Goal: Task Accomplishment & Management: Use online tool/utility

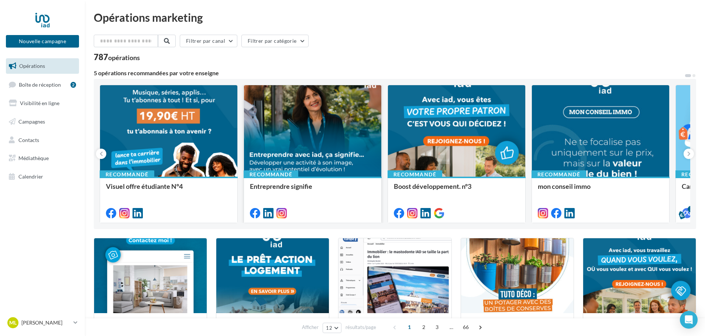
click at [343, 158] on div at bounding box center [312, 131] width 137 height 92
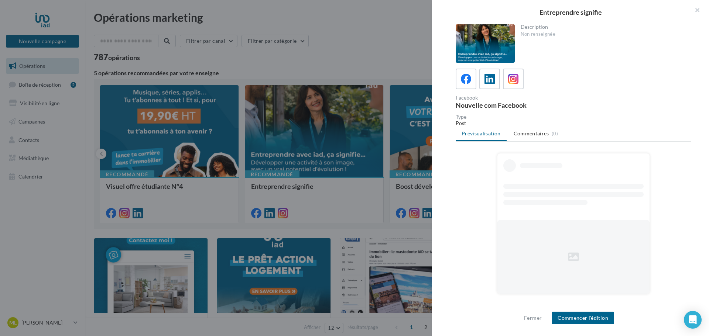
click at [570, 319] on button "Commencer l'édition" at bounding box center [583, 318] width 62 height 13
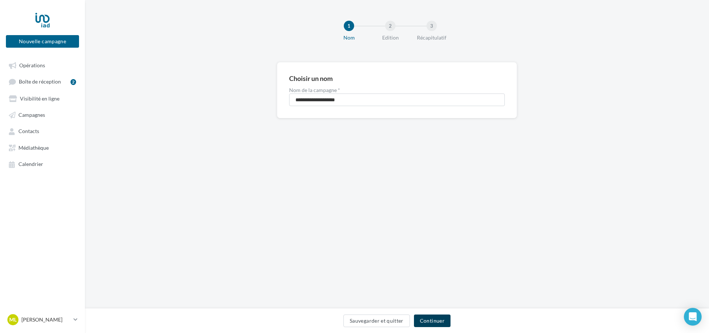
click at [436, 320] on button "Continuer" at bounding box center [432, 320] width 37 height 13
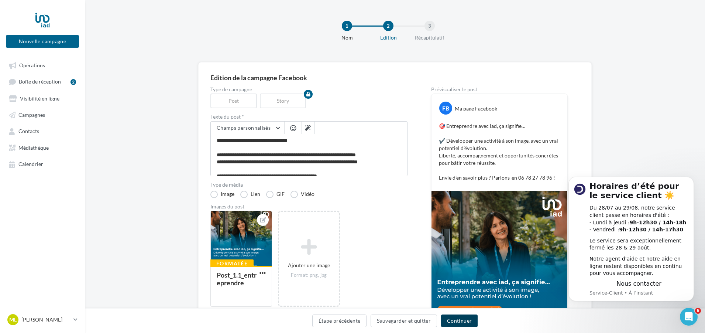
click at [456, 322] on button "Continuer" at bounding box center [459, 320] width 37 height 13
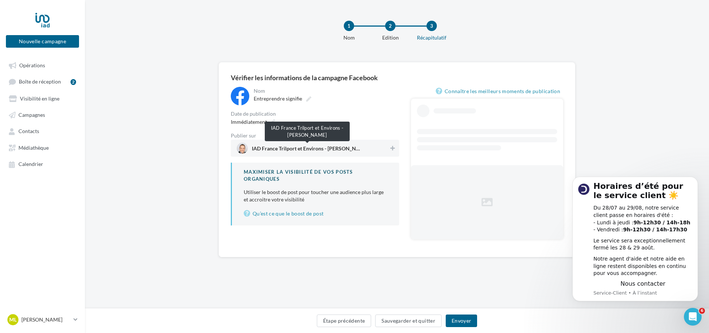
click at [341, 152] on span "IAD France Trilport et Environs - Maxime Lefevre" at bounding box center [307, 150] width 111 height 8
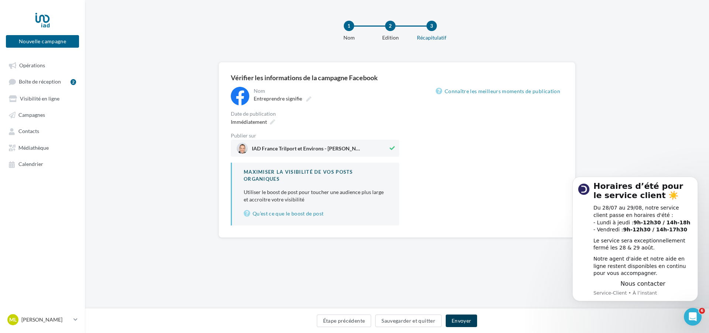
click at [456, 319] on button "Envoyer" at bounding box center [461, 320] width 31 height 13
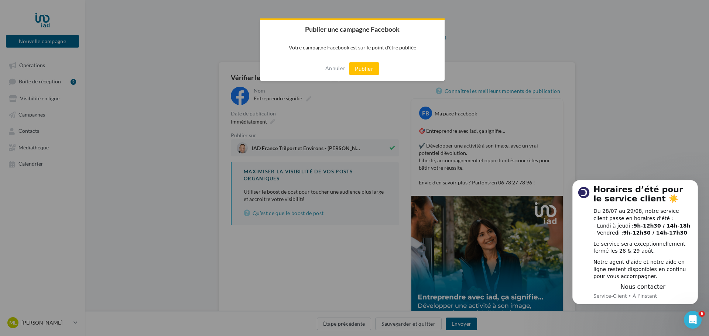
click at [360, 71] on button "Publier" at bounding box center [364, 68] width 30 height 13
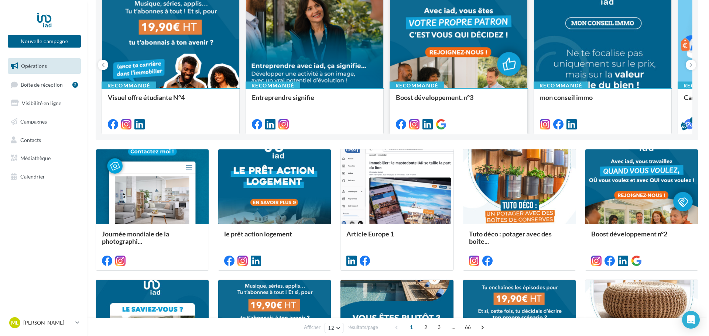
scroll to position [111, 0]
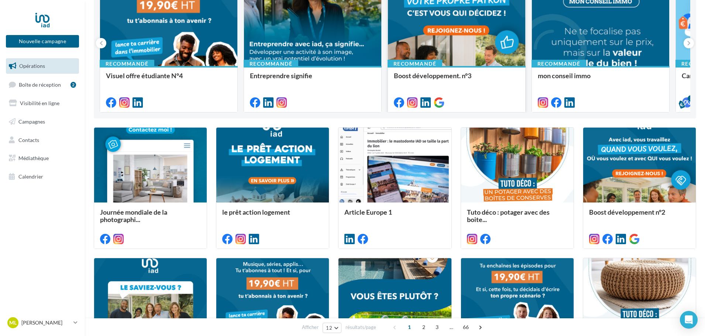
click at [470, 72] on span "Boost développement. n°3" at bounding box center [433, 76] width 78 height 8
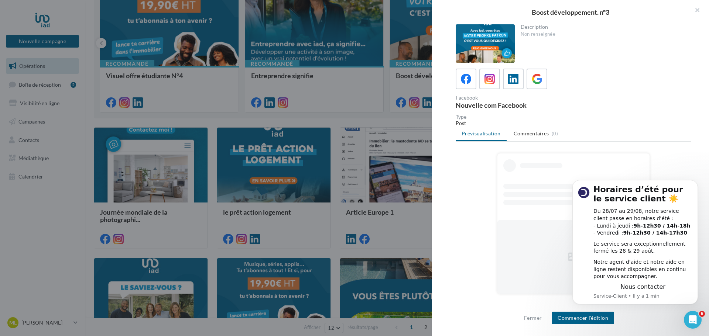
scroll to position [0, 0]
click at [591, 317] on button "Commencer l'édition" at bounding box center [583, 318] width 62 height 13
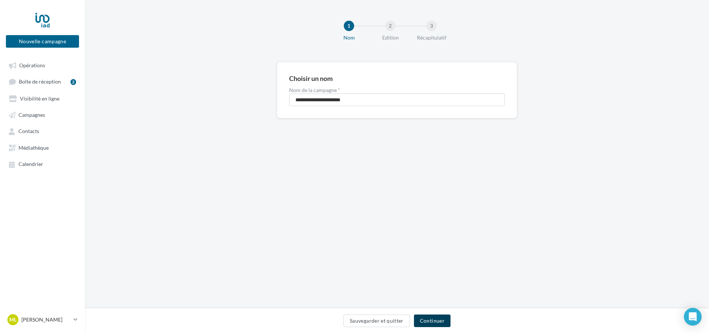
click at [433, 322] on button "Continuer" at bounding box center [432, 320] width 37 height 13
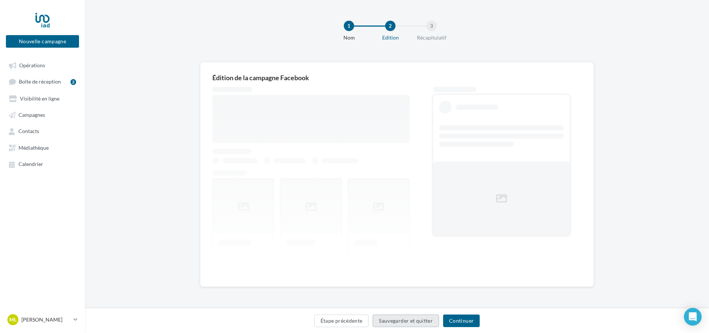
click at [417, 322] on button "Sauvegarder et quitter" at bounding box center [406, 320] width 66 height 13
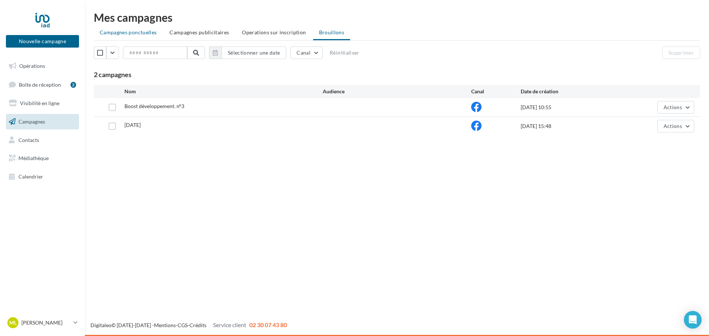
click at [131, 33] on span "Campagnes ponctuelles" at bounding box center [128, 32] width 57 height 6
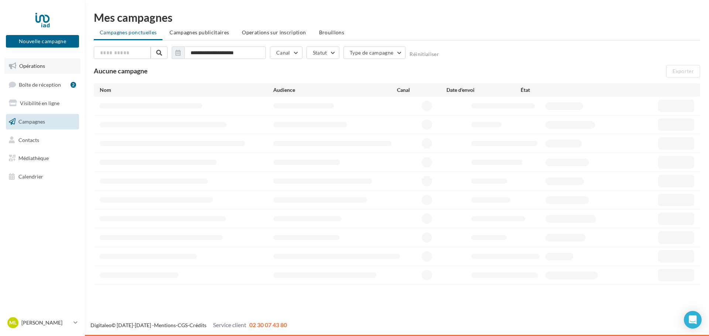
click at [35, 65] on span "Opérations" at bounding box center [32, 66] width 26 height 6
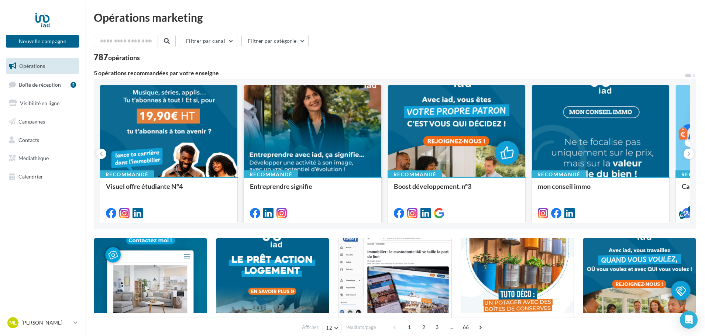
click at [297, 212] on div at bounding box center [313, 212] width 126 height 9
click at [295, 188] on span "Entreprendre signifie" at bounding box center [281, 186] width 62 height 8
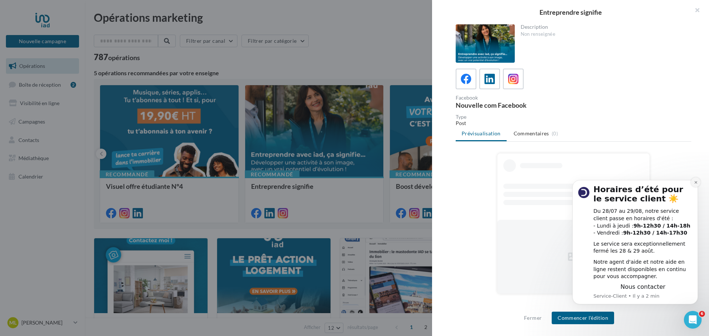
click at [693, 182] on button "Dismiss notification" at bounding box center [696, 183] width 10 height 10
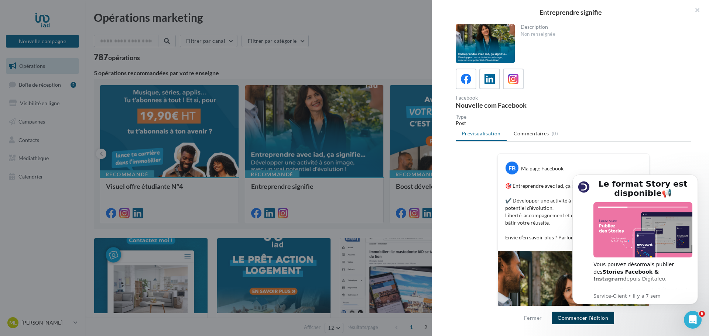
click at [587, 319] on button "Commencer l'édition" at bounding box center [583, 318] width 62 height 13
click at [696, 177] on icon "Dismiss notification" at bounding box center [696, 177] width 4 height 4
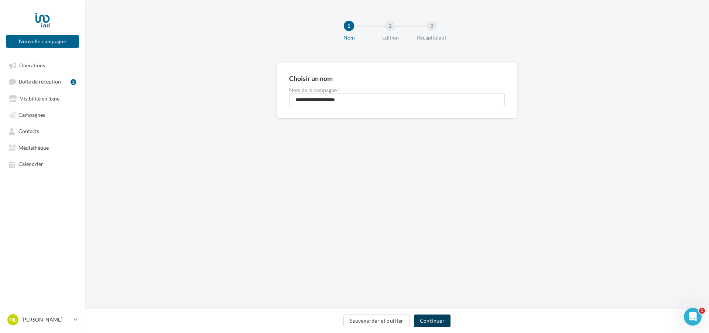
click at [434, 318] on button "Continuer" at bounding box center [432, 320] width 37 height 13
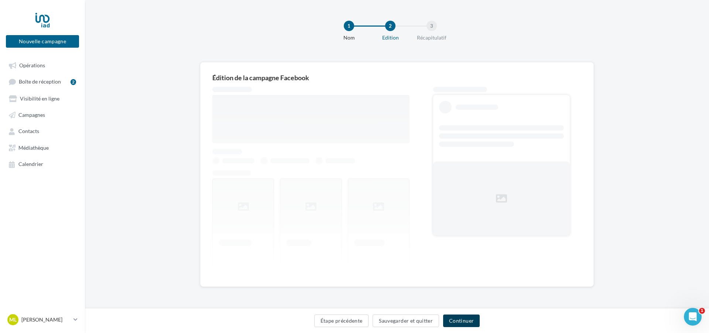
click at [456, 321] on button "Continuer" at bounding box center [461, 320] width 37 height 13
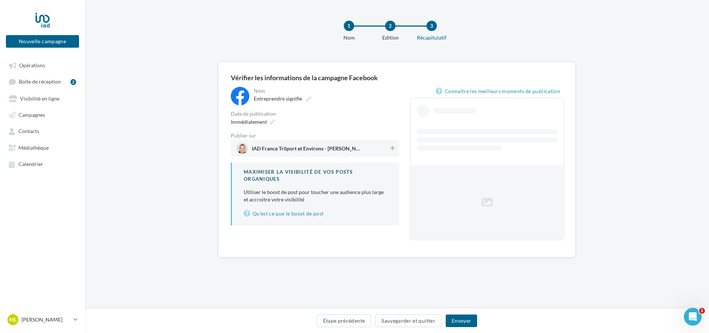
drag, startPoint x: 315, startPoint y: 145, endPoint x: 318, endPoint y: 148, distance: 4.4
click at [314, 145] on span "IAD France Trilport et Environs - [PERSON_NAME]" at bounding box center [313, 148] width 152 height 11
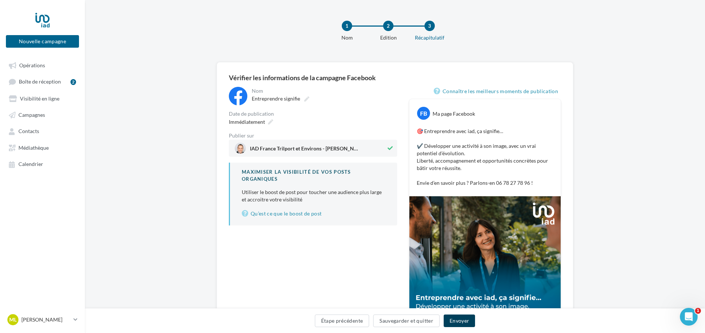
click at [461, 318] on button "Envoyer" at bounding box center [459, 320] width 31 height 13
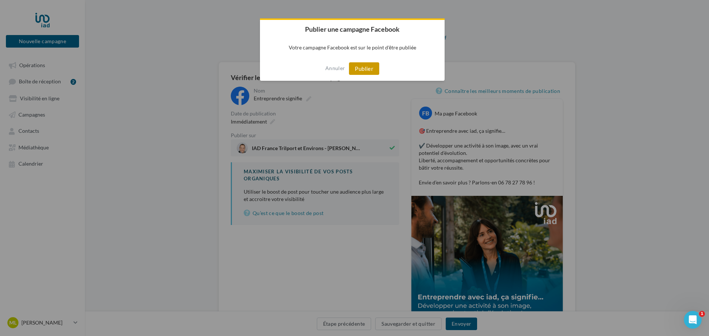
click at [371, 71] on button "Publier" at bounding box center [364, 68] width 30 height 13
